Goal: Information Seeking & Learning: Learn about a topic

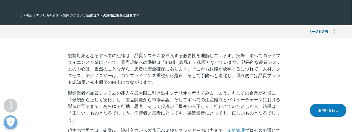
scroll to position [155, 0]
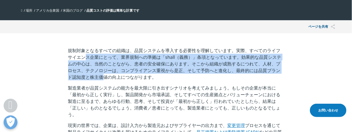
drag, startPoint x: 82, startPoint y: 60, endPoint x: 90, endPoint y: 75, distance: 16.5
click at [90, 75] on font "規制対象となるすべての組織は、品質システムを導入する必要性を理解しています。実際、すべてのライフサイエンス企業にとって、業界規制への準拠は「shall（義務）…" at bounding box center [174, 63] width 213 height 33
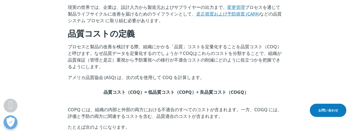
scroll to position [280, 0]
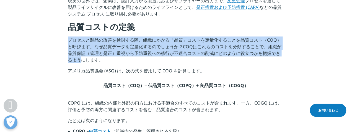
drag, startPoint x: 69, startPoint y: 35, endPoint x: 82, endPoint y: 55, distance: 23.9
click at [82, 55] on font "プロセスと製品の改善を検討する際、組織にかかる「品質」コストを定量化することを品質コスト（COQ）と呼びます。なぜ品質データを定量化するのでしょうか？COQは…" at bounding box center [175, 50] width 214 height 26
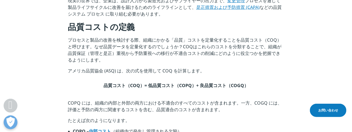
click at [92, 59] on p "プロセスと製品の改善を検討する際、組織にかかる「品質」コストを定量化することを品質コスト（COQ）と呼びます。なぜ品質データを定量化するのでしょうか？COQは…" at bounding box center [176, 52] width 216 height 31
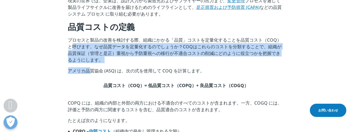
drag, startPoint x: 73, startPoint y: 40, endPoint x: 92, endPoint y: 69, distance: 34.6
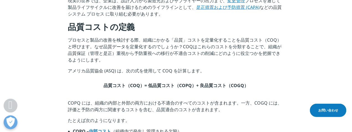
click at [96, 68] on p "アメリカ品質協会 (ASQ) は、次の式を使用して COQ を計算します。" at bounding box center [176, 72] width 216 height 11
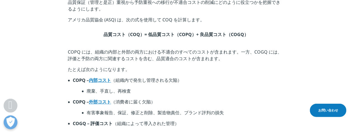
scroll to position [335, 0]
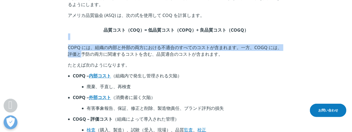
drag, startPoint x: 64, startPoint y: 38, endPoint x: 83, endPoint y: 55, distance: 25.3
click at [83, 55] on p "COPQ には、組織の内部と外部の両方における不適合のすべてのコストが含まれます。一方、COGQ には、評価と予防の両方に関連するコストを含む、品質適合のコス…" at bounding box center [176, 52] width 216 height 17
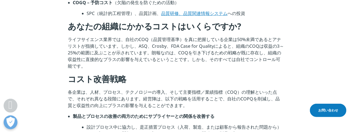
scroll to position [473, 0]
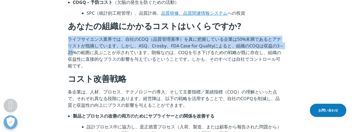
drag, startPoint x: 68, startPoint y: 34, endPoint x: 74, endPoint y: 44, distance: 11.9
click at [74, 44] on font "ライフサイエンス業界では、自社のCOQ（品質管理基準）を真に把握している企業は50%未満であるとアナリストが指摘しています。しかし、ASQ、Crosby、FD…" at bounding box center [176, 52] width 216 height 33
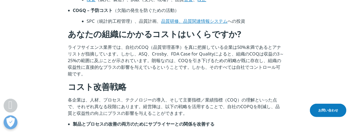
scroll to position [460, 0]
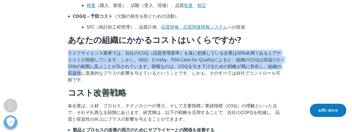
drag, startPoint x: 67, startPoint y: 46, endPoint x: 82, endPoint y: 68, distance: 26.7
click at [82, 68] on section "規制対象となるすべての組織は、品質システムを導入する必要性を理解しています。実際、すべてのライフサイエンス企業にとって、業界規制への準拠は「shall（義務）…" at bounding box center [176, 85] width 352 height 712
click at [82, 68] on font "ライフサイエンス業界では、自社のCOQ（品質管理基準）を真に把握している企業は50%未満であるとアナリストが指摘しています。しかし、ASQ、Crosby、FD…" at bounding box center [176, 66] width 216 height 33
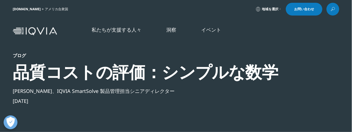
scroll to position [0, 0]
